Goal: Task Accomplishment & Management: Complete application form

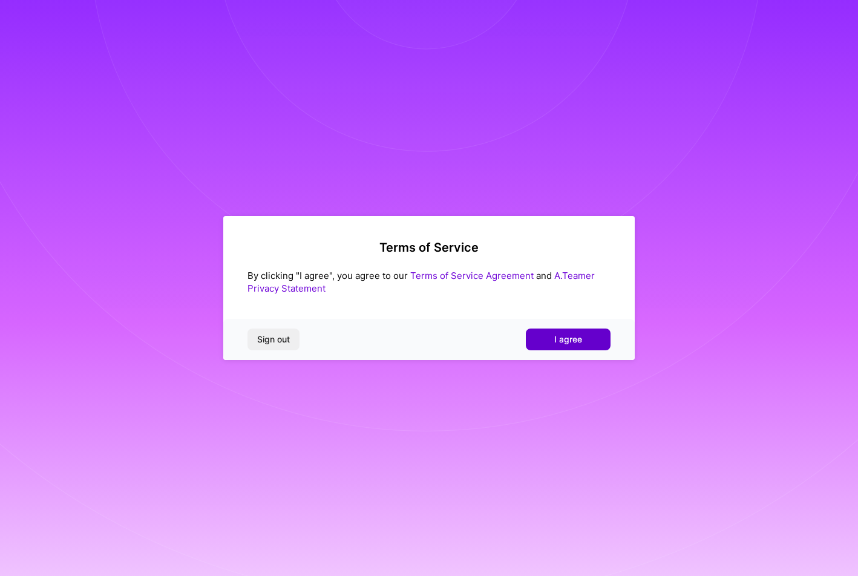
click at [580, 329] on button "I agree" at bounding box center [568, 340] width 85 height 22
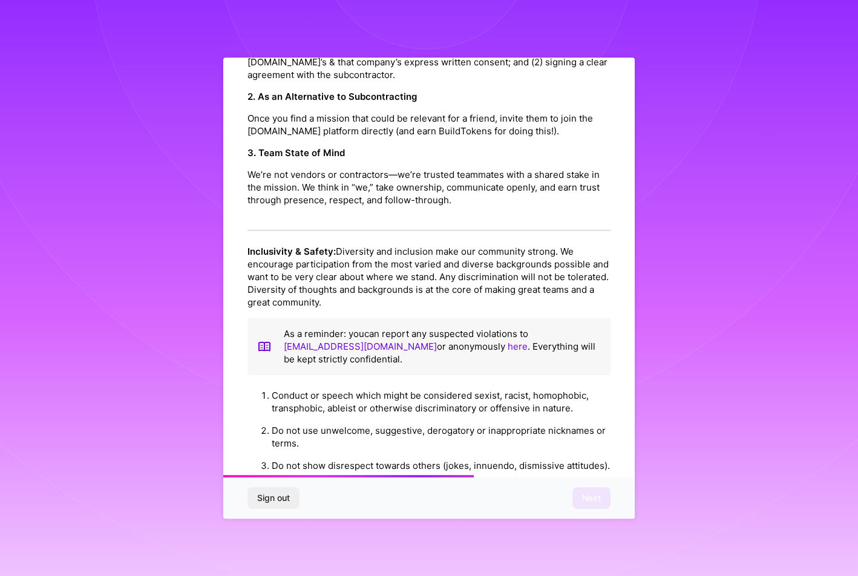
scroll to position [1198, 0]
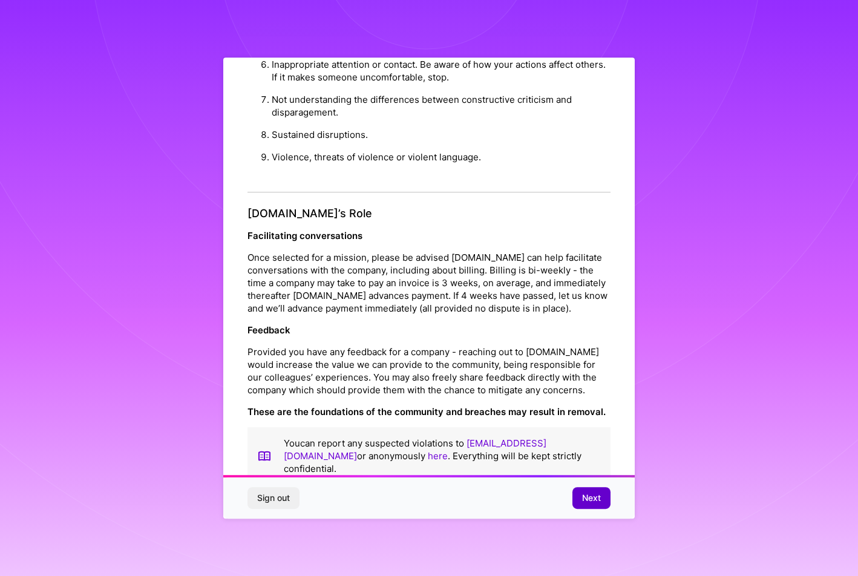
click at [600, 496] on span "Next" at bounding box center [591, 498] width 19 height 12
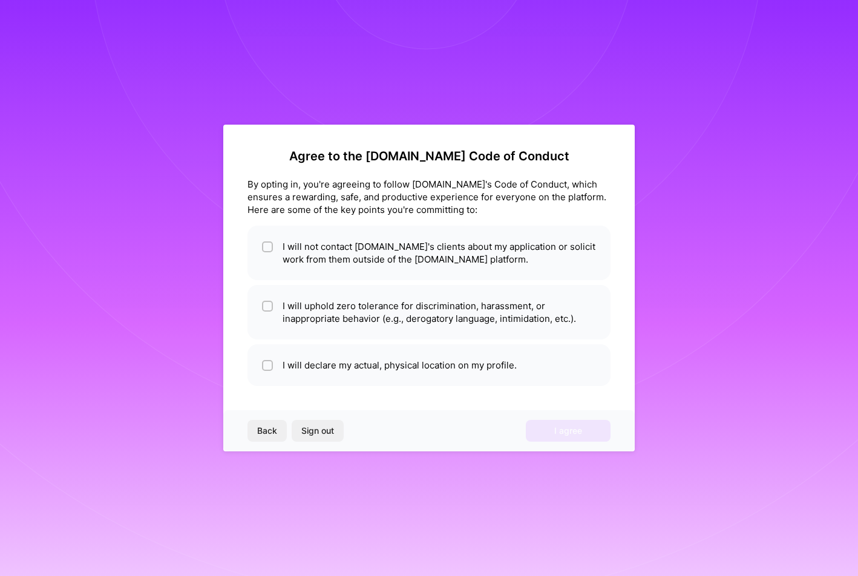
scroll to position [0, 0]
click at [305, 265] on li "I will not contact A.Team's clients about my application or solicit work from t…" at bounding box center [429, 253] width 363 height 54
checkbox input "true"
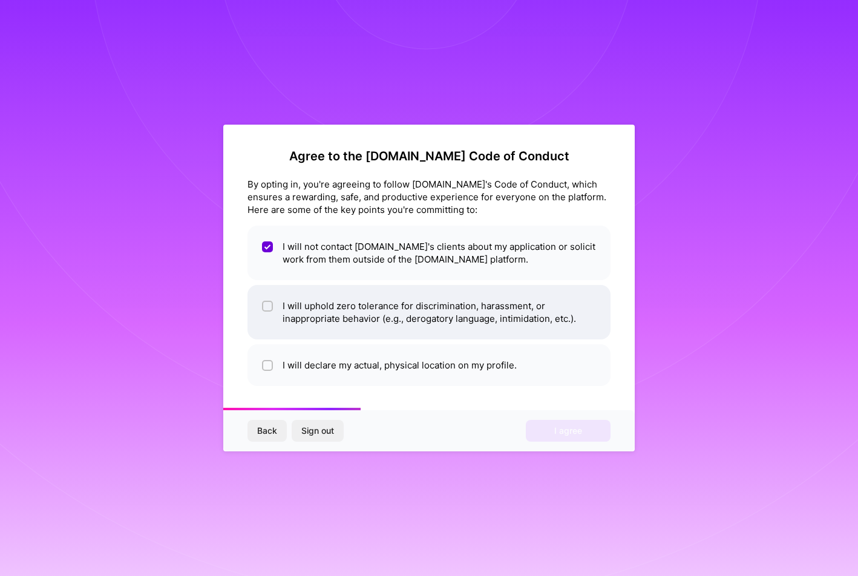
click at [282, 317] on li "I will uphold zero tolerance for discrimination, harassment, or inappropriate b…" at bounding box center [429, 312] width 363 height 54
checkbox input "true"
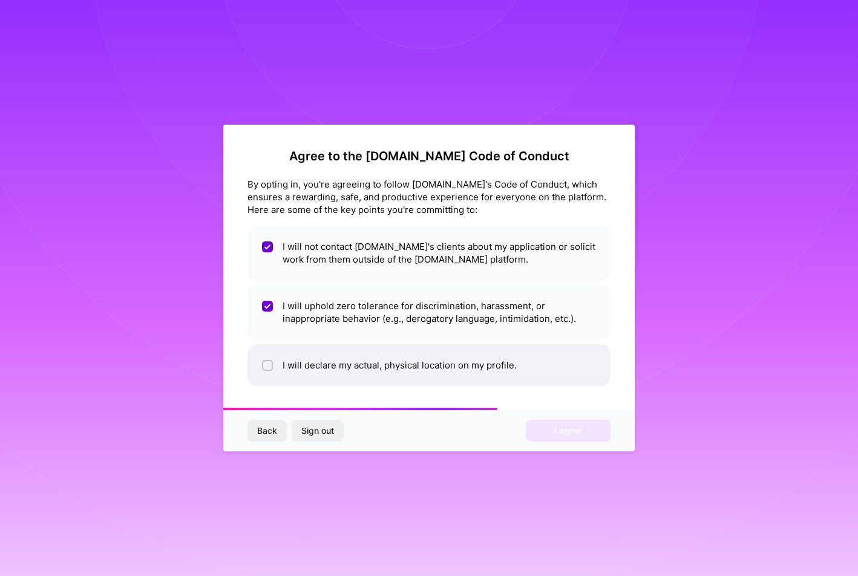
click at [279, 364] on li "I will declare my actual, physical location on my profile." at bounding box center [429, 365] width 363 height 42
checkbox input "true"
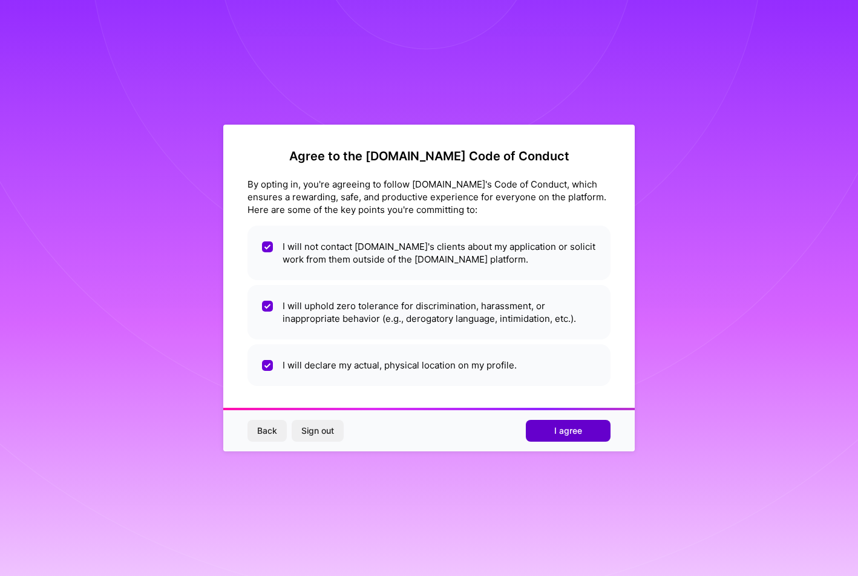
click at [551, 434] on button "I agree" at bounding box center [568, 431] width 85 height 22
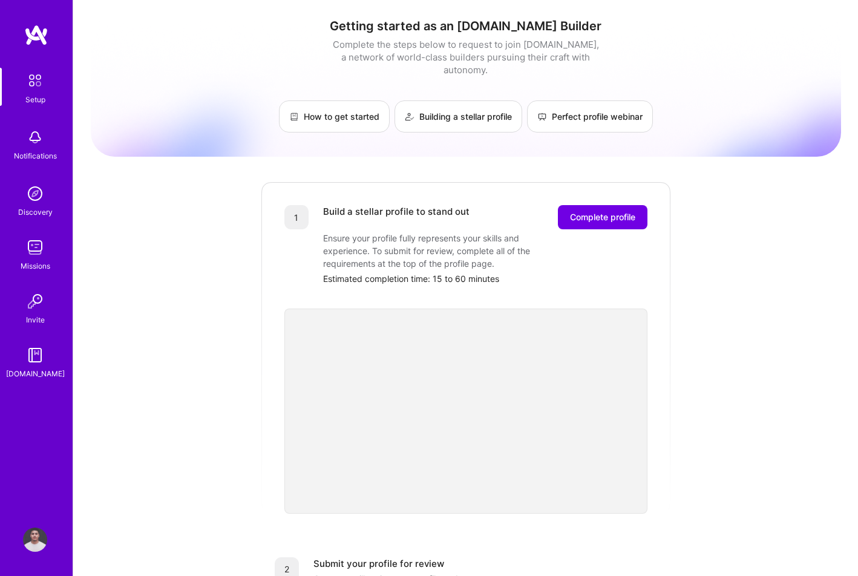
scroll to position [343, 0]
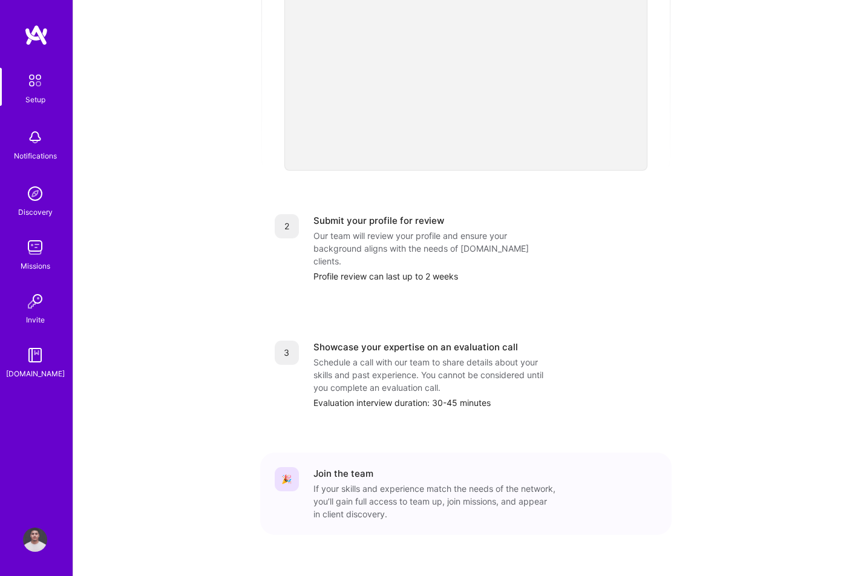
click at [30, 197] on img at bounding box center [35, 194] width 24 height 24
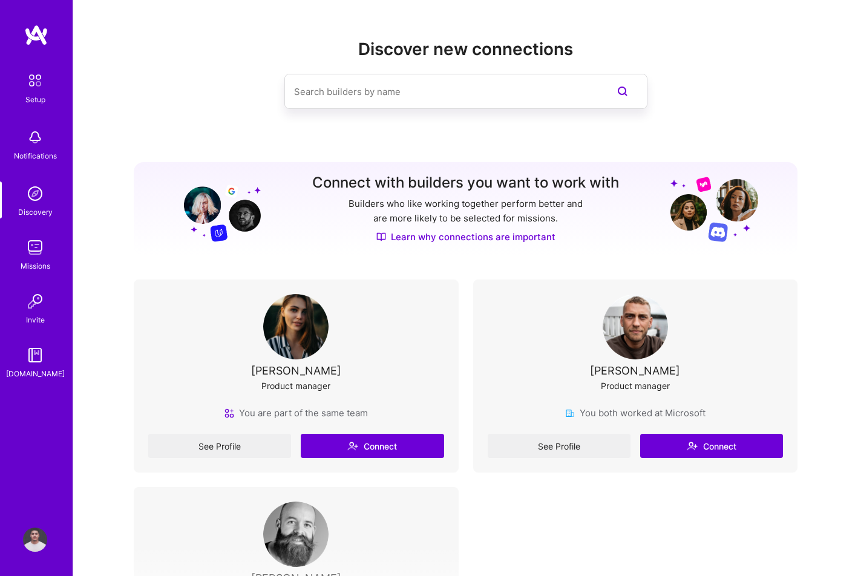
click at [32, 94] on div "Setup" at bounding box center [35, 99] width 20 height 13
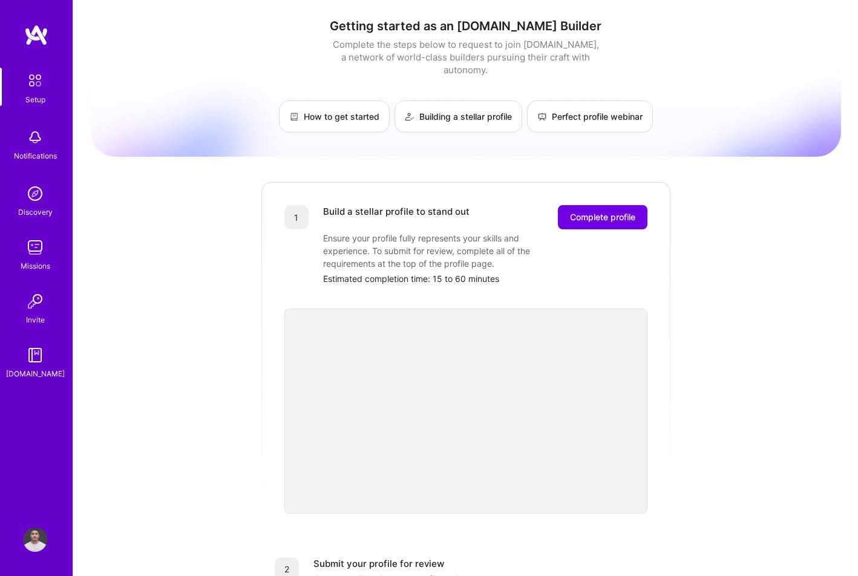
click at [40, 311] on img at bounding box center [35, 301] width 24 height 24
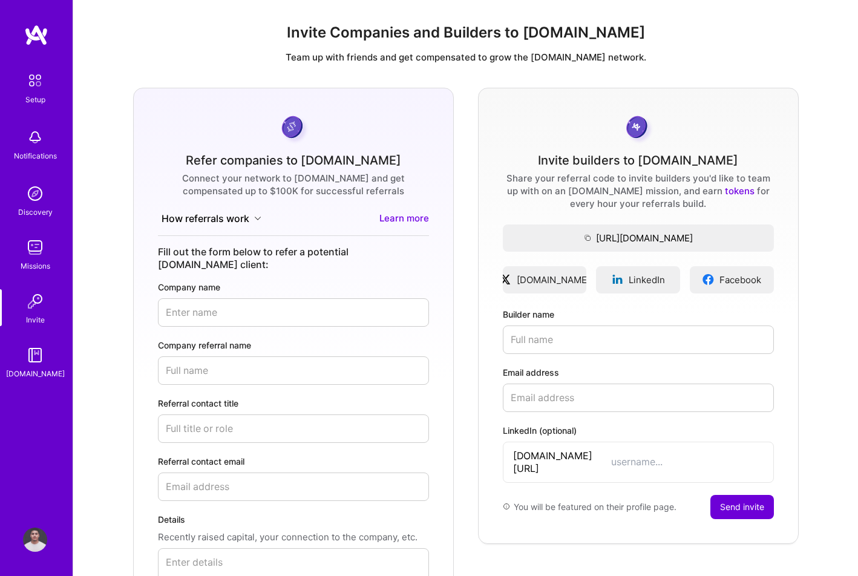
click at [30, 240] on img at bounding box center [35, 248] width 24 height 24
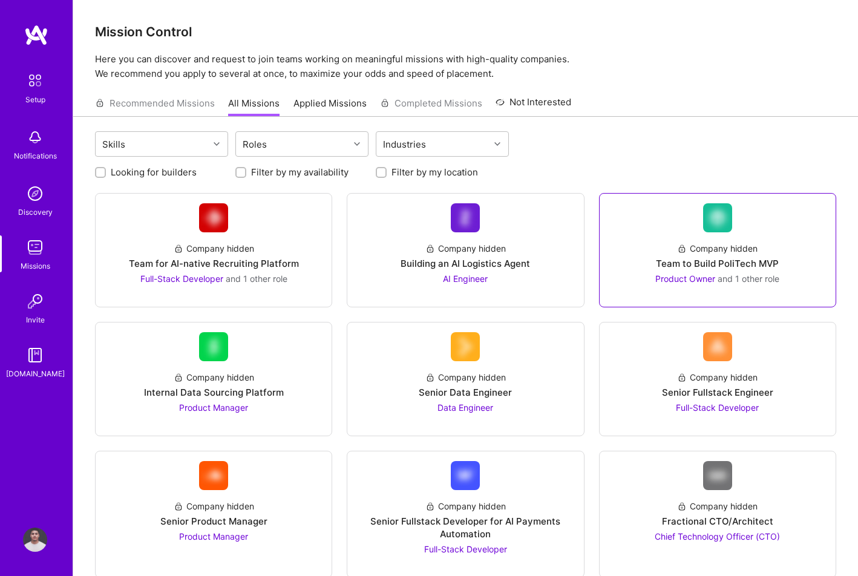
click at [703, 260] on div "Team to Build PoliTech MVP" at bounding box center [717, 263] width 123 height 13
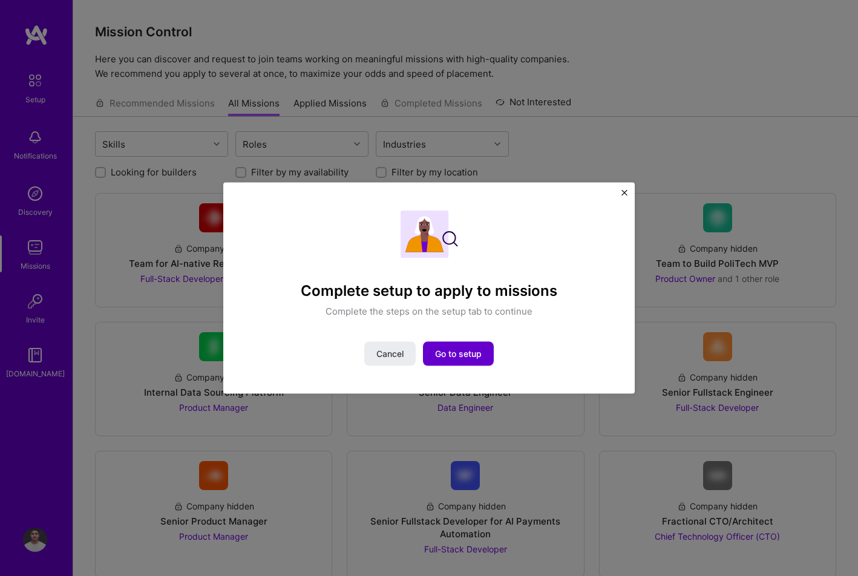
click at [472, 352] on span "Go to setup" at bounding box center [458, 354] width 47 height 12
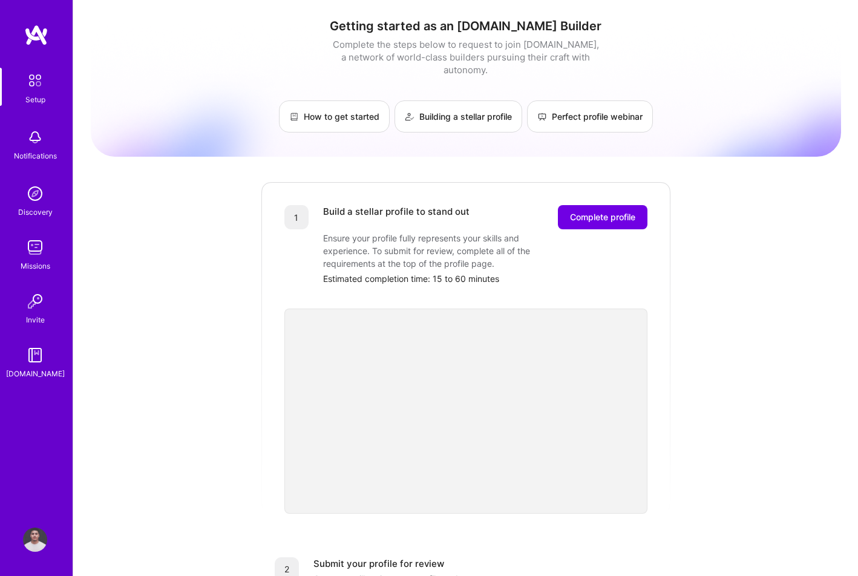
click at [162, 367] on div "Getting started as an A.Team Builder Complete the steps below to request to joi…" at bounding box center [466, 473] width 751 height 928
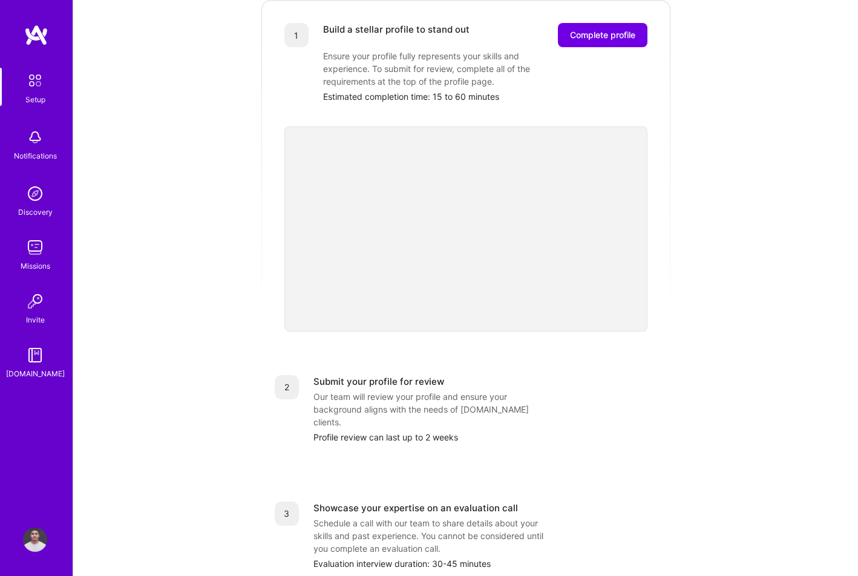
scroll to position [186, 0]
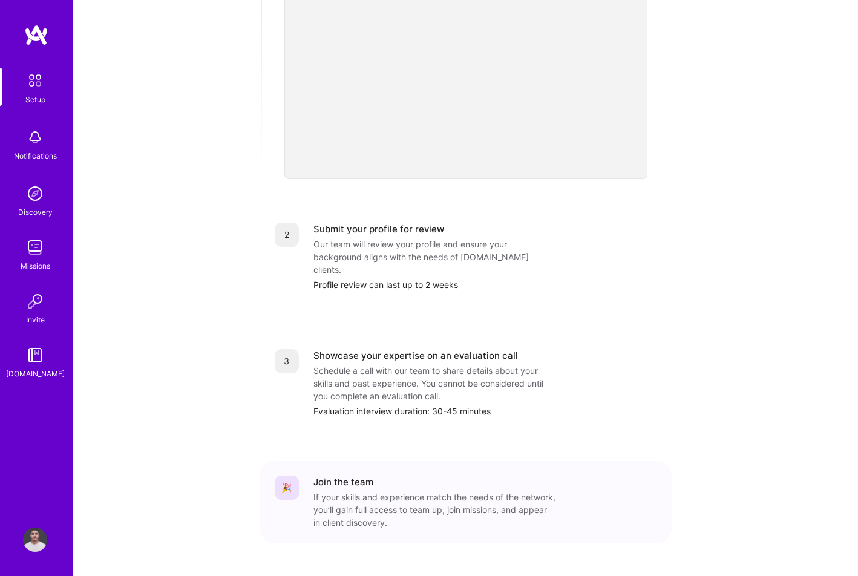
scroll to position [343, 0]
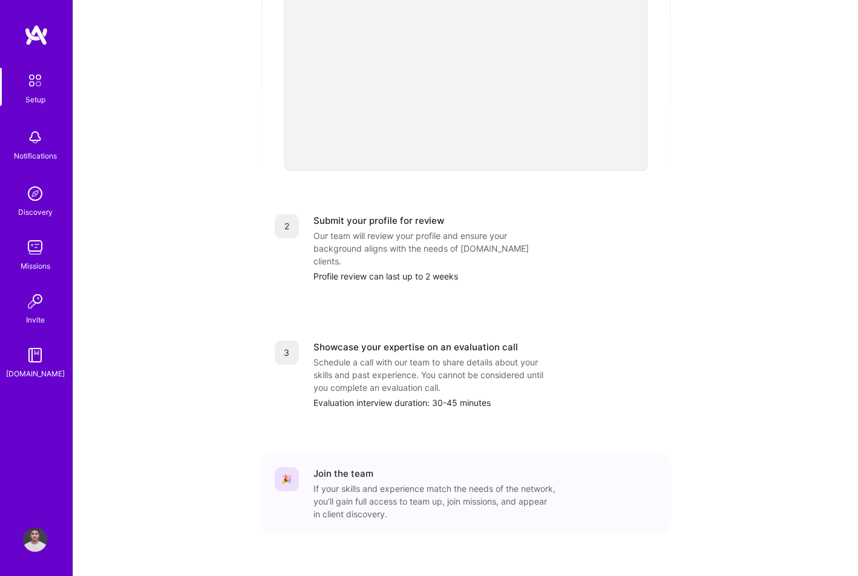
click at [279, 226] on div "2" at bounding box center [287, 248] width 24 height 68
click at [264, 326] on div "3 Showcase your expertise on an evaluation call Schedule a call with our team t…" at bounding box center [466, 374] width 412 height 97
click at [254, 268] on div "Getting started as an A.Team Builder Complete the steps below to request to joi…" at bounding box center [466, 130] width 751 height 928
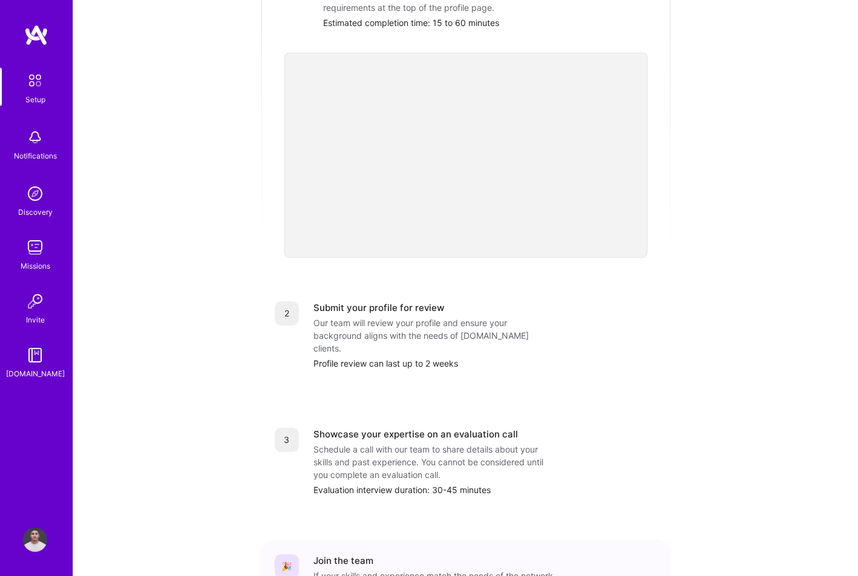
scroll to position [176, 0]
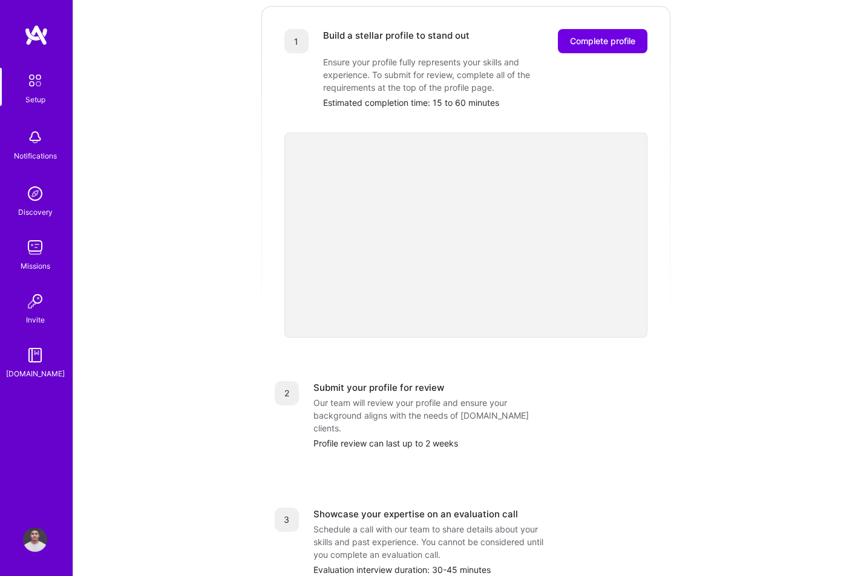
click at [254, 268] on div "Getting started as an A.Team Builder Complete the steps below to request to joi…" at bounding box center [466, 297] width 751 height 928
click at [238, 250] on div "Getting started as an A.Team Builder Complete the steps below to request to joi…" at bounding box center [466, 297] width 751 height 928
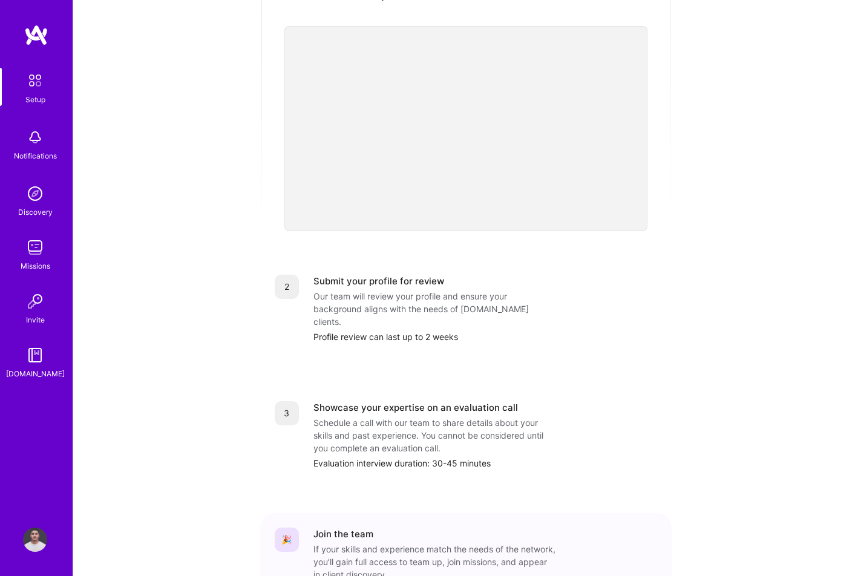
scroll to position [343, 0]
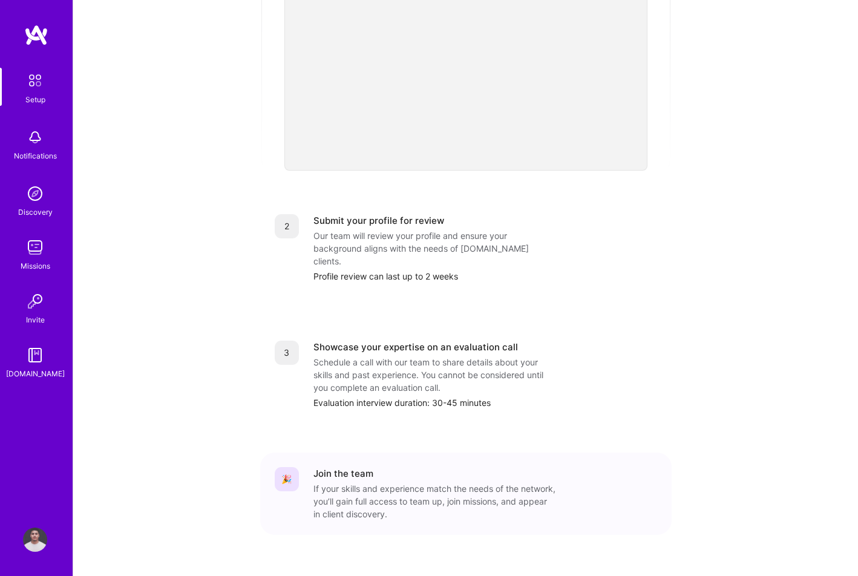
click at [278, 364] on div "3" at bounding box center [287, 375] width 24 height 68
click at [291, 341] on div "3" at bounding box center [287, 353] width 24 height 24
click at [297, 218] on div "2" at bounding box center [287, 226] width 24 height 24
click at [345, 270] on div "Profile review can last up to 2 weeks" at bounding box center [486, 276] width 344 height 13
click at [172, 331] on div "Getting started as an A.Team Builder Complete the steps below to request to joi…" at bounding box center [466, 130] width 751 height 928
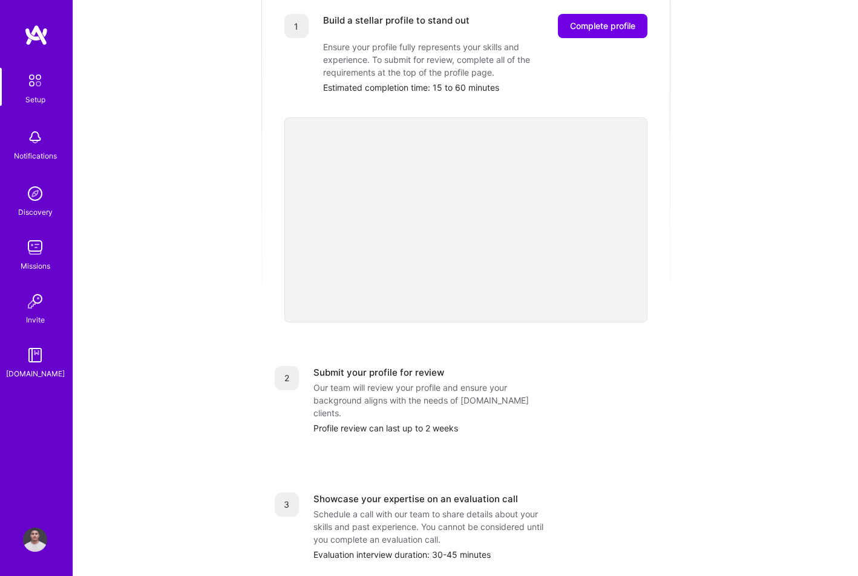
scroll to position [195, 0]
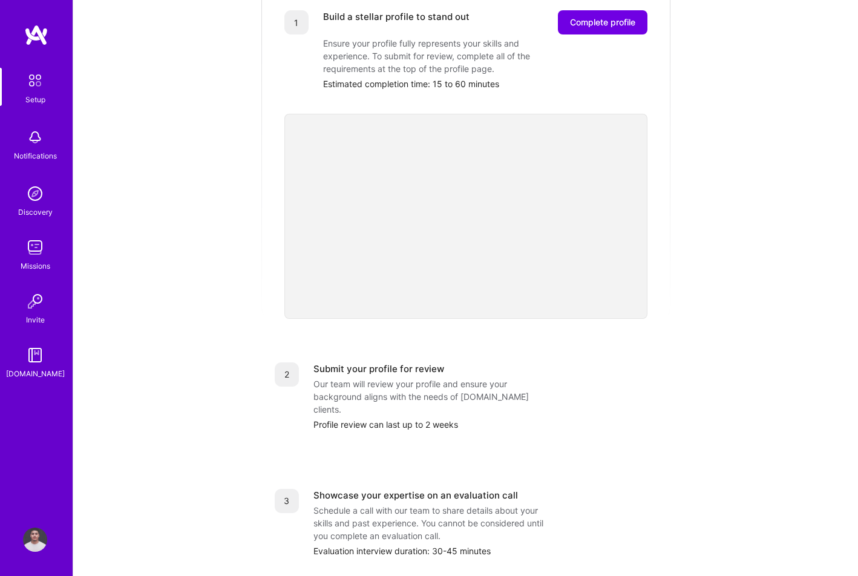
click at [240, 226] on div "Getting started as an A.Team Builder Complete the steps below to request to joi…" at bounding box center [466, 278] width 751 height 928
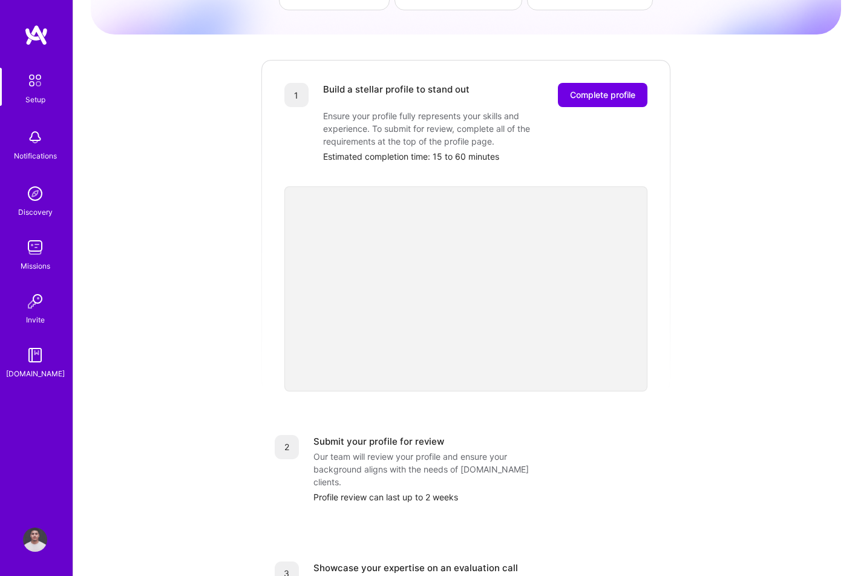
scroll to position [121, 0]
click at [622, 90] on span "Complete profile" at bounding box center [602, 96] width 65 height 12
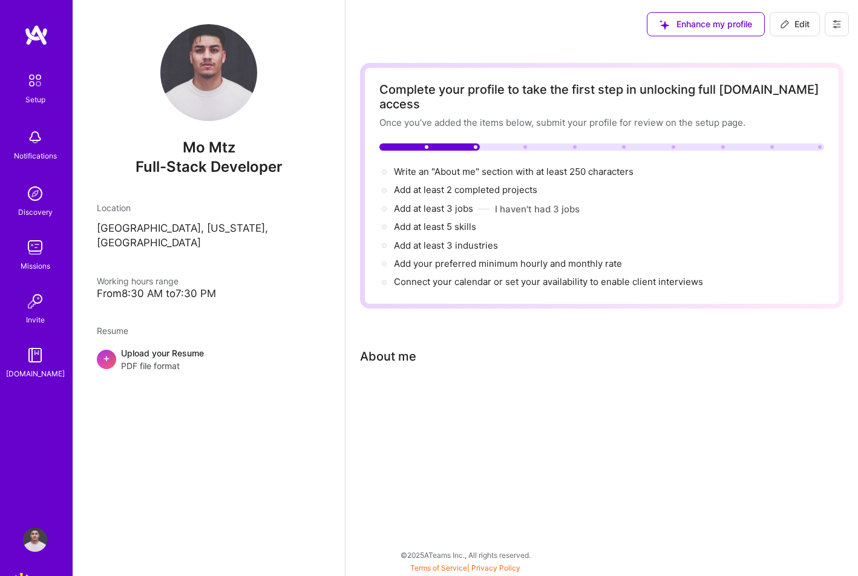
click at [24, 363] on img at bounding box center [35, 355] width 24 height 24
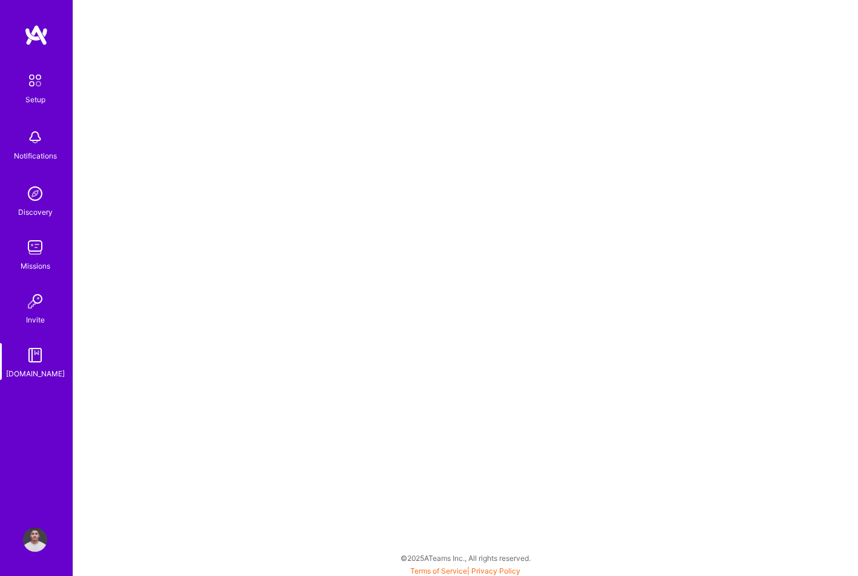
click at [35, 299] on img at bounding box center [35, 301] width 24 height 24
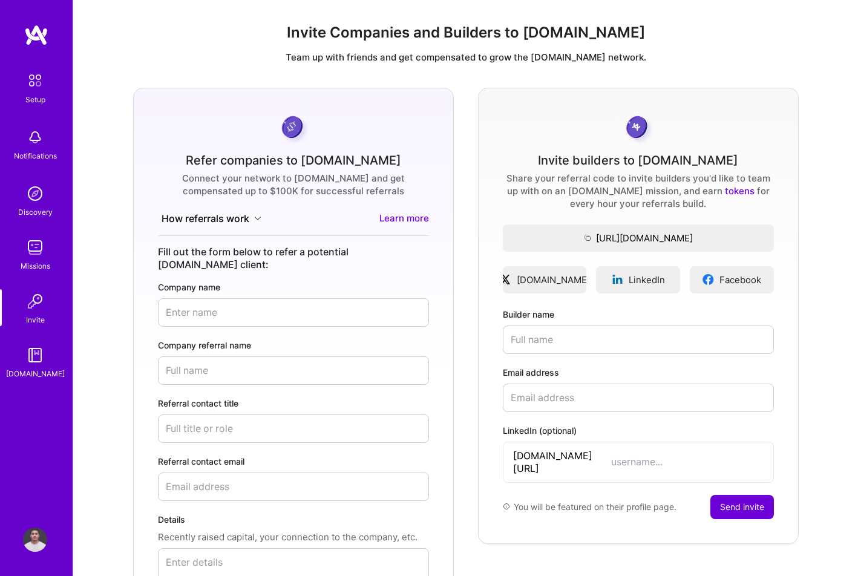
click at [36, 262] on div "Missions" at bounding box center [36, 266] width 30 height 13
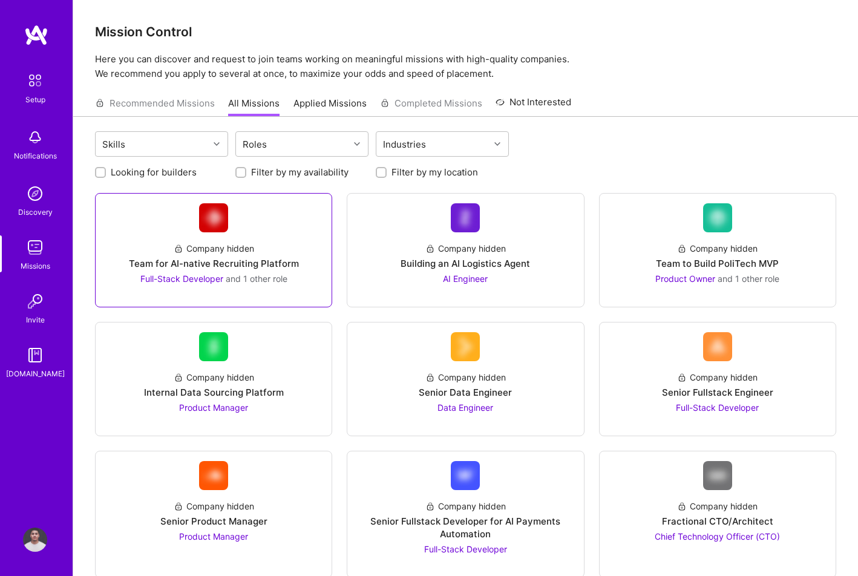
click at [237, 270] on div "Company hidden Team for AI-native Recruiting Platform Full-Stack Developer and …" at bounding box center [213, 258] width 217 height 53
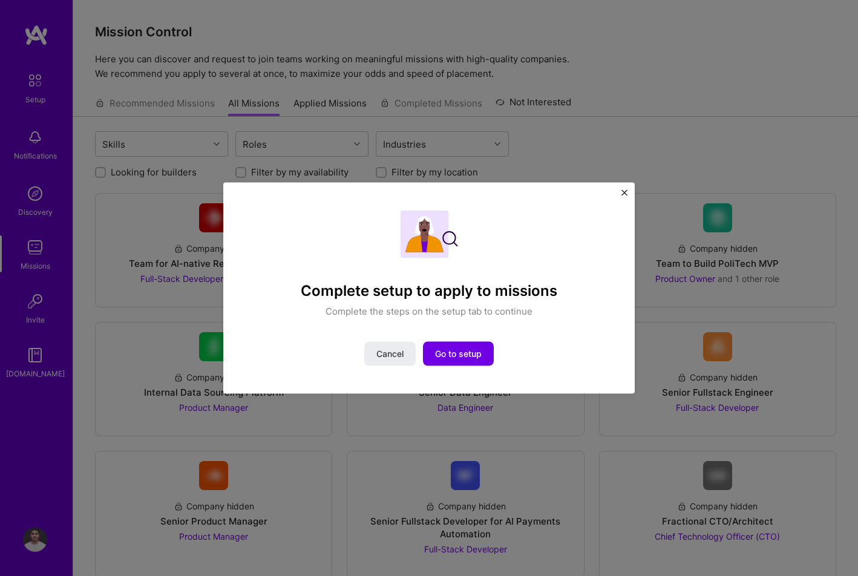
click at [624, 191] on img "Close" at bounding box center [625, 193] width 6 height 6
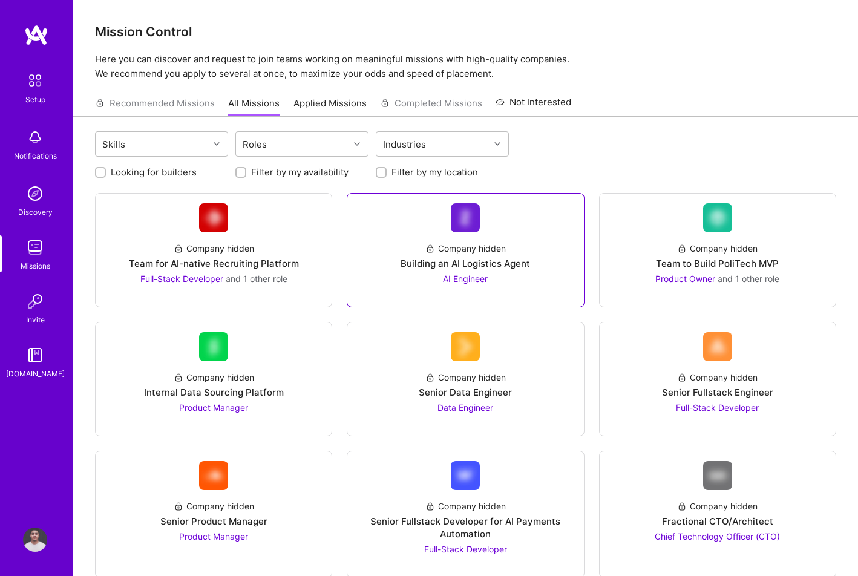
click at [495, 269] on div "Building an AI Logistics Agent" at bounding box center [466, 263] width 130 height 13
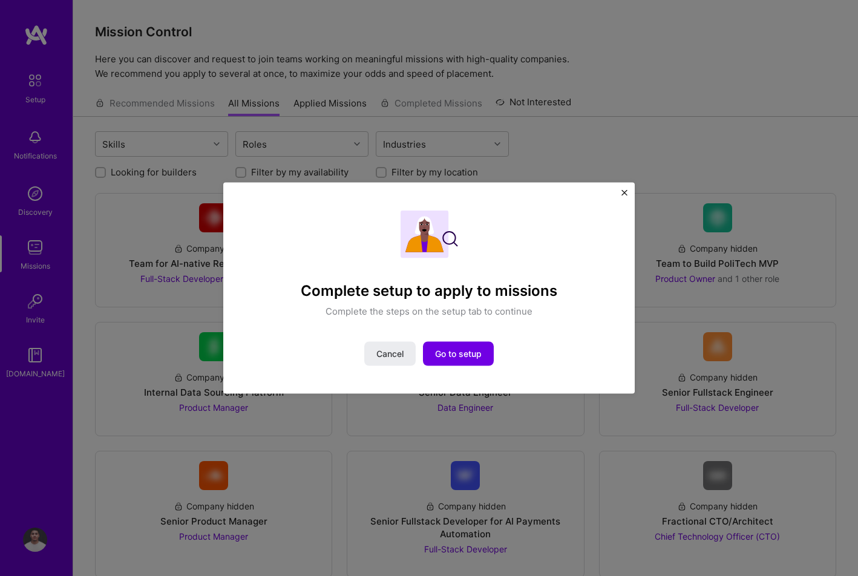
click at [624, 192] on img "Close" at bounding box center [625, 193] width 6 height 6
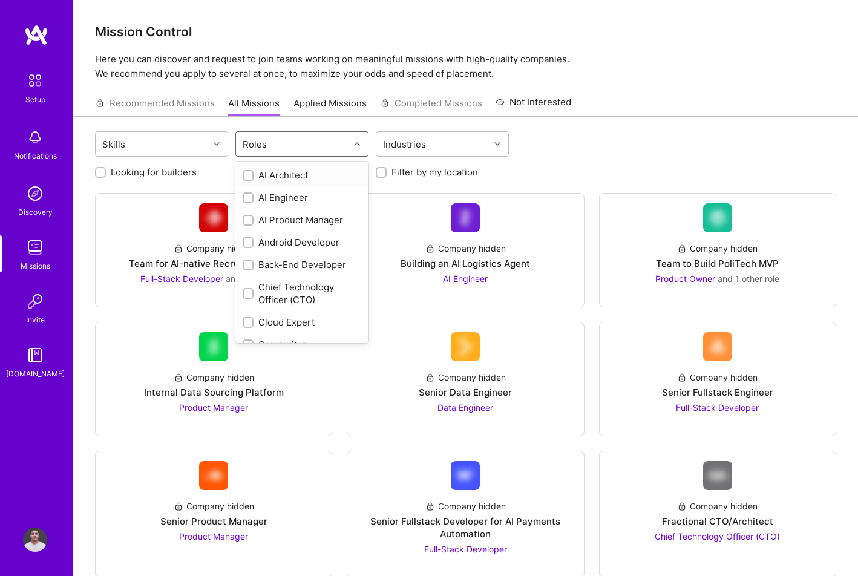
click at [331, 138] on div "Roles" at bounding box center [292, 144] width 113 height 24
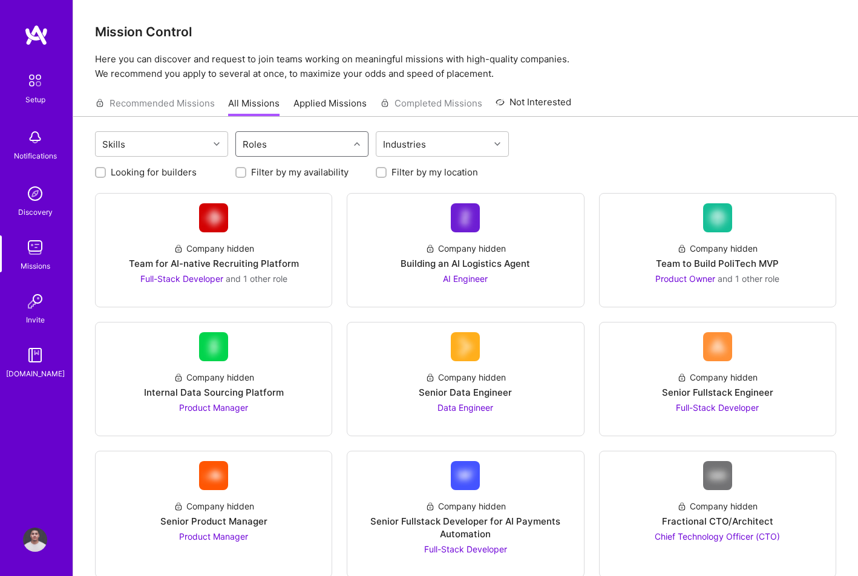
click at [331, 138] on div "Roles" at bounding box center [292, 144] width 113 height 24
click at [25, 196] on img at bounding box center [35, 194] width 24 height 24
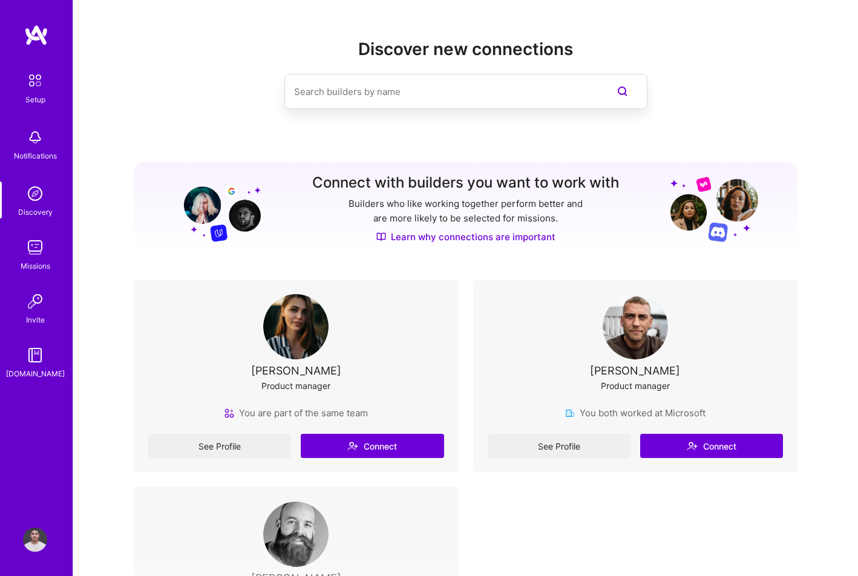
click at [35, 30] on img at bounding box center [36, 35] width 24 height 22
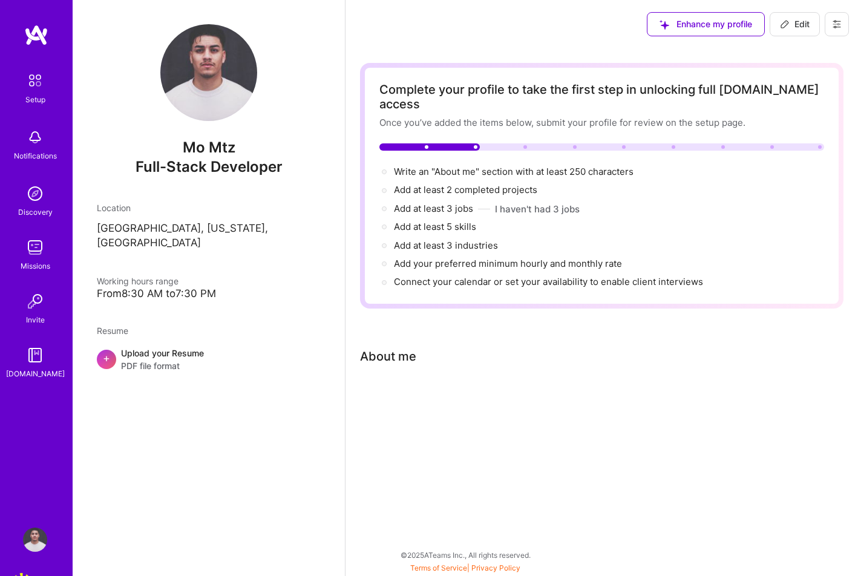
click at [31, 541] on img at bounding box center [35, 540] width 24 height 24
click at [831, 28] on button at bounding box center [837, 24] width 24 height 24
click at [770, 113] on button "Log Out" at bounding box center [804, 113] width 91 height 31
